Goal: Information Seeking & Learning: Find specific fact

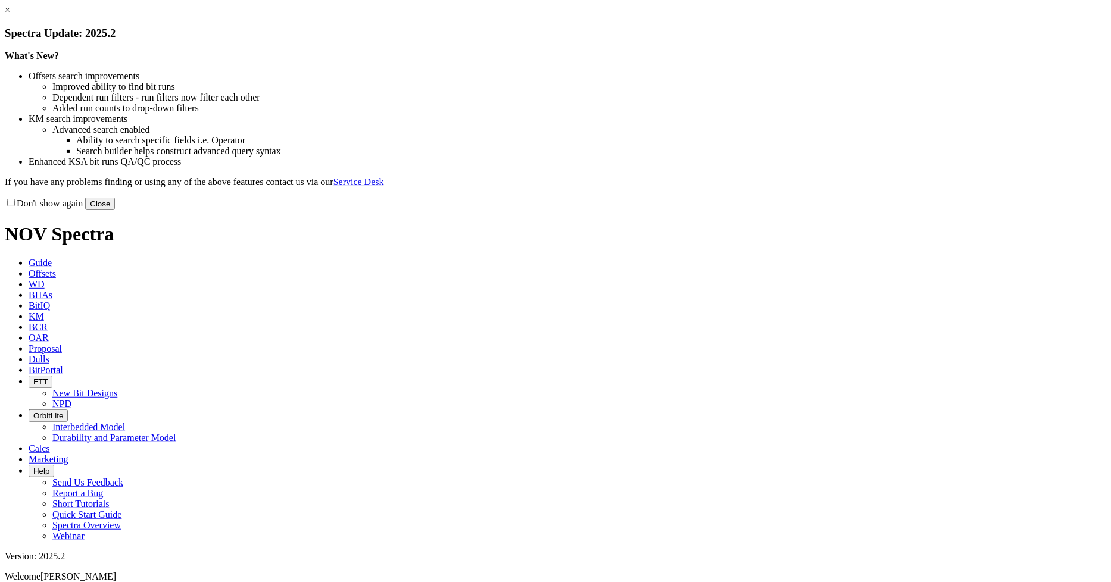
click at [115, 210] on button "Close" at bounding box center [100, 204] width 30 height 13
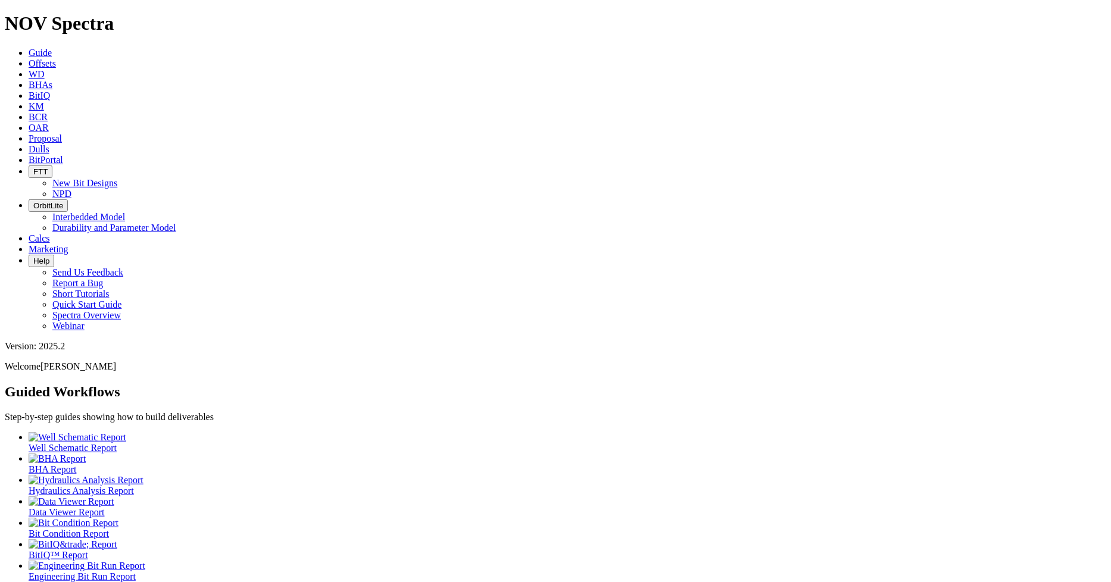
click at [56, 58] on span "Offsets" at bounding box center [42, 63] width 27 height 10
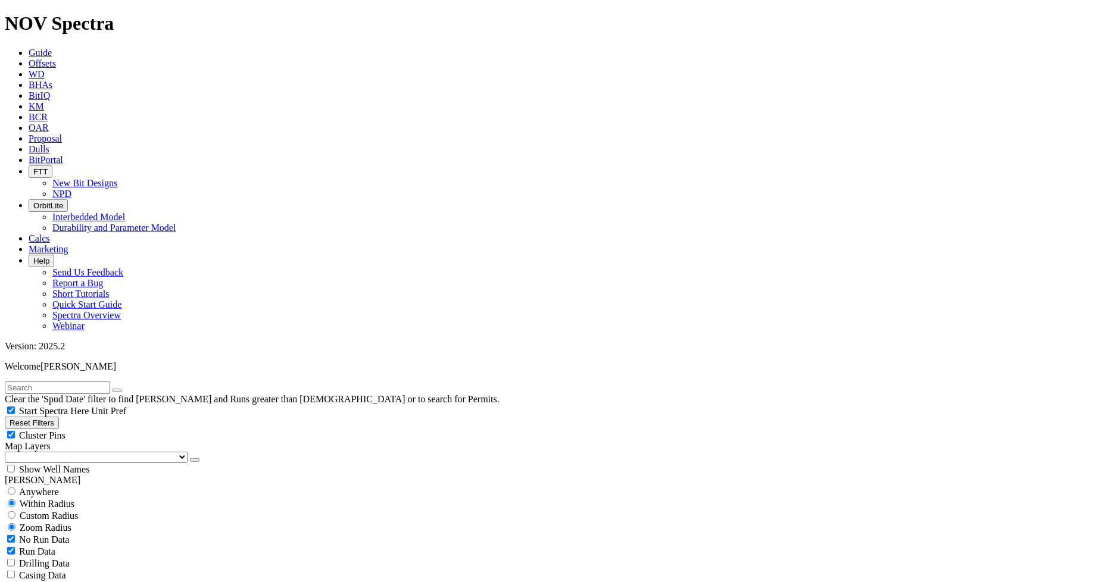
click at [110, 382] on input "text" at bounding box center [57, 388] width 105 height 13
type input "[PERSON_NAME] 1h"
click at [124, 389] on button "submit" at bounding box center [129, 391] width 10 height 4
click at [15, 488] on input "radio" at bounding box center [12, 492] width 8 height 8
radio input "true"
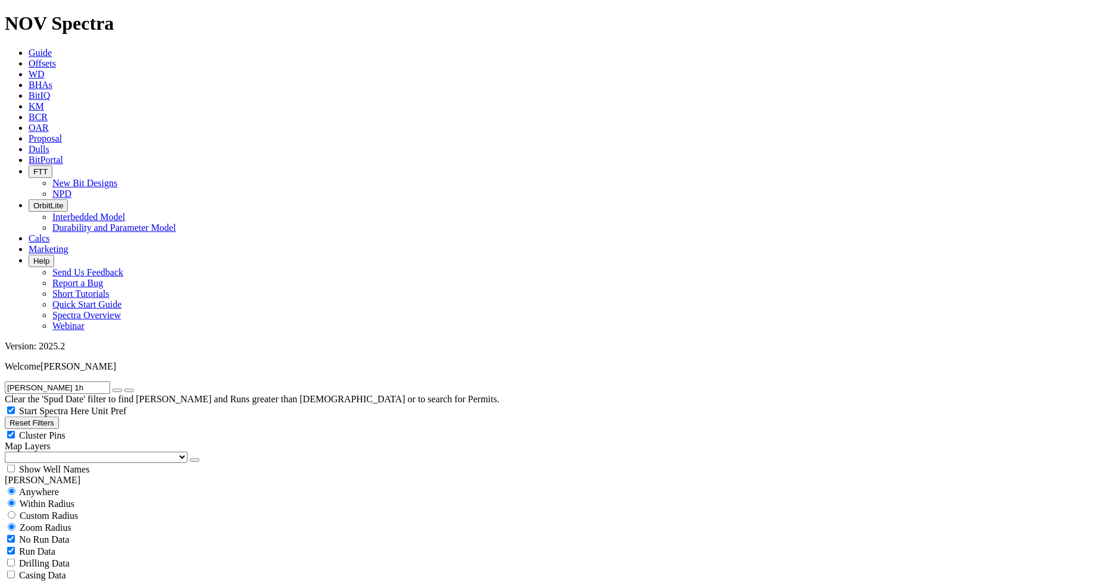
radio input "false"
checkbox input "false"
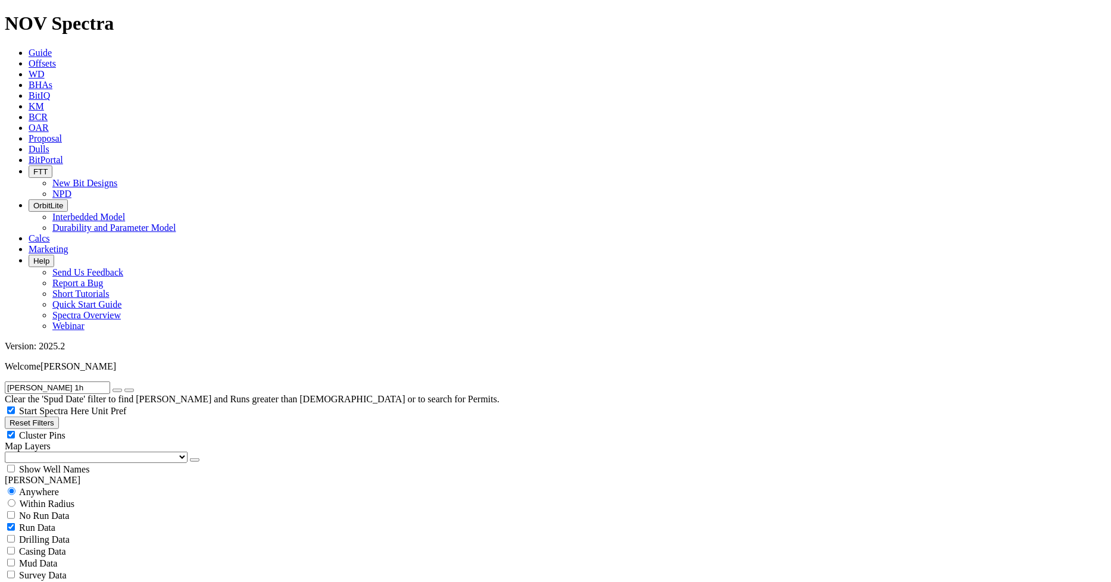
select select "10.625"
